Goal: Browse casually

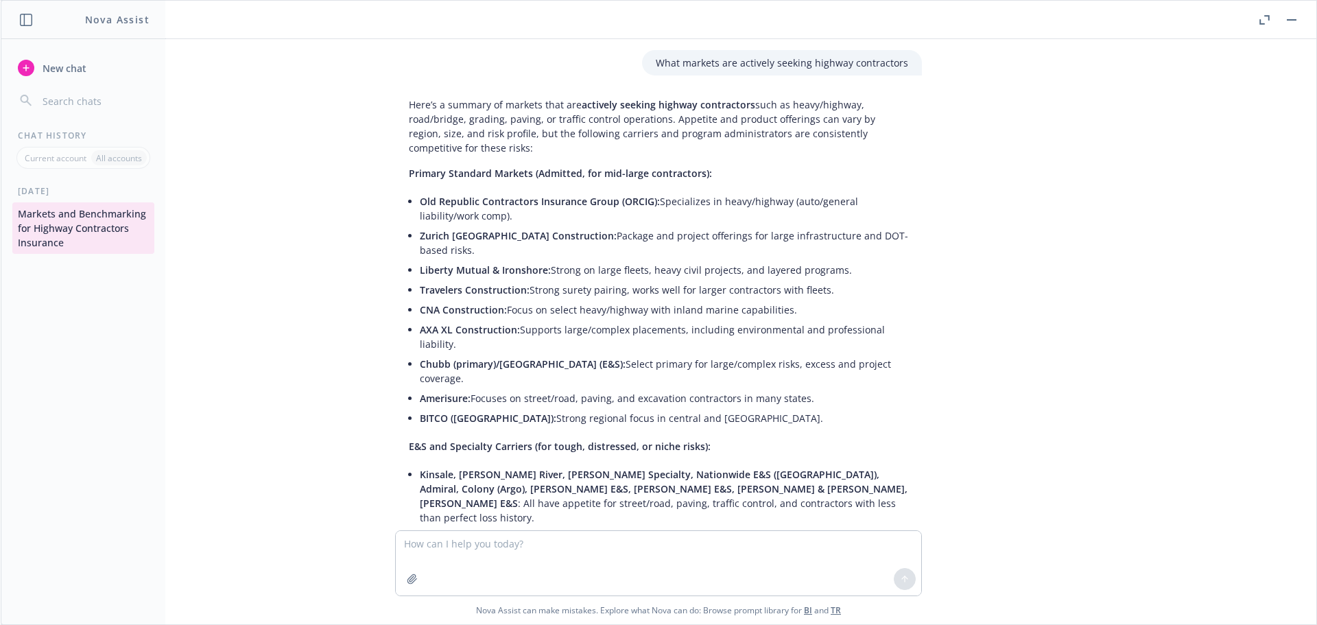
scroll to position [1491, 0]
